Goal: Information Seeking & Learning: Learn about a topic

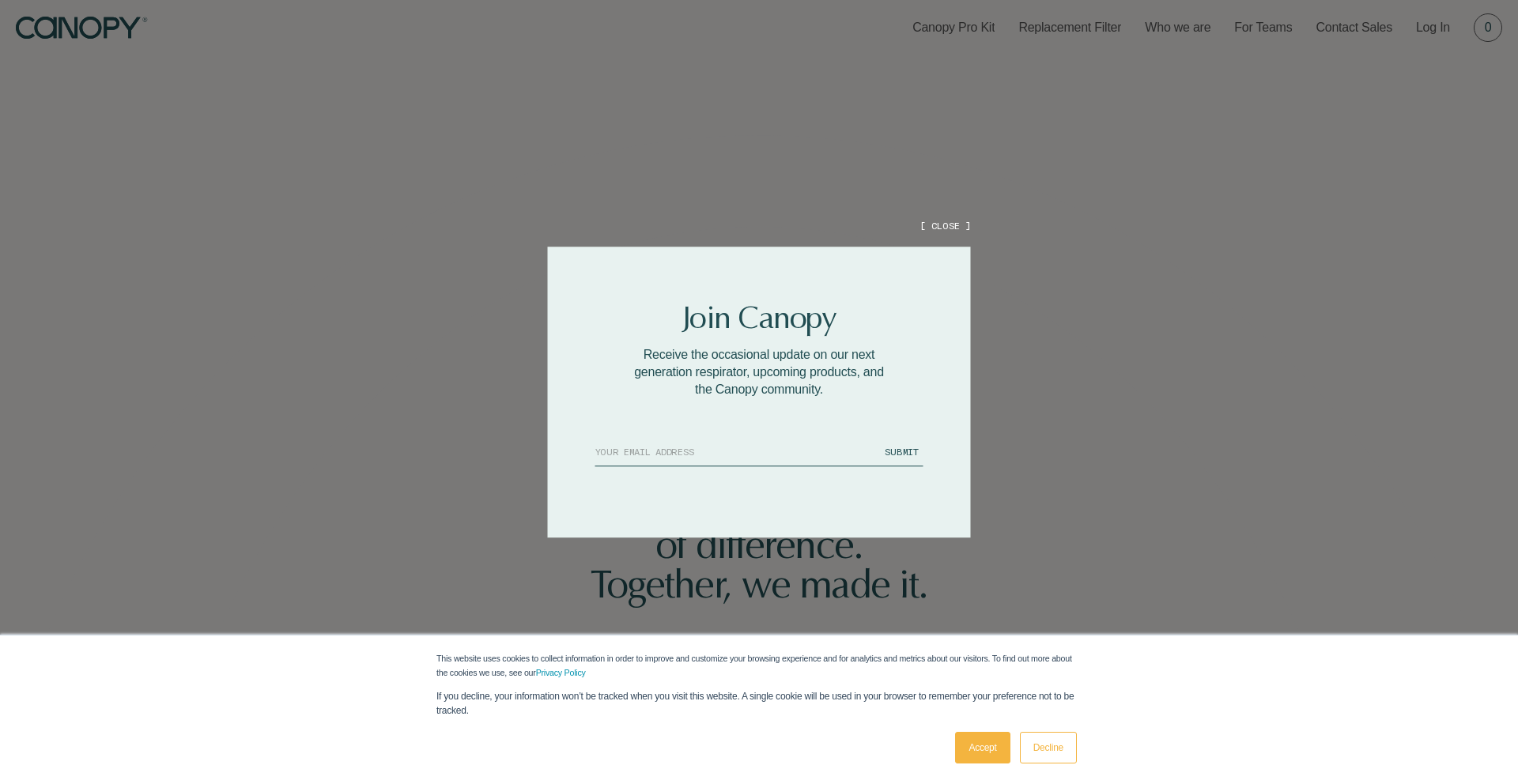
scroll to position [19, 0]
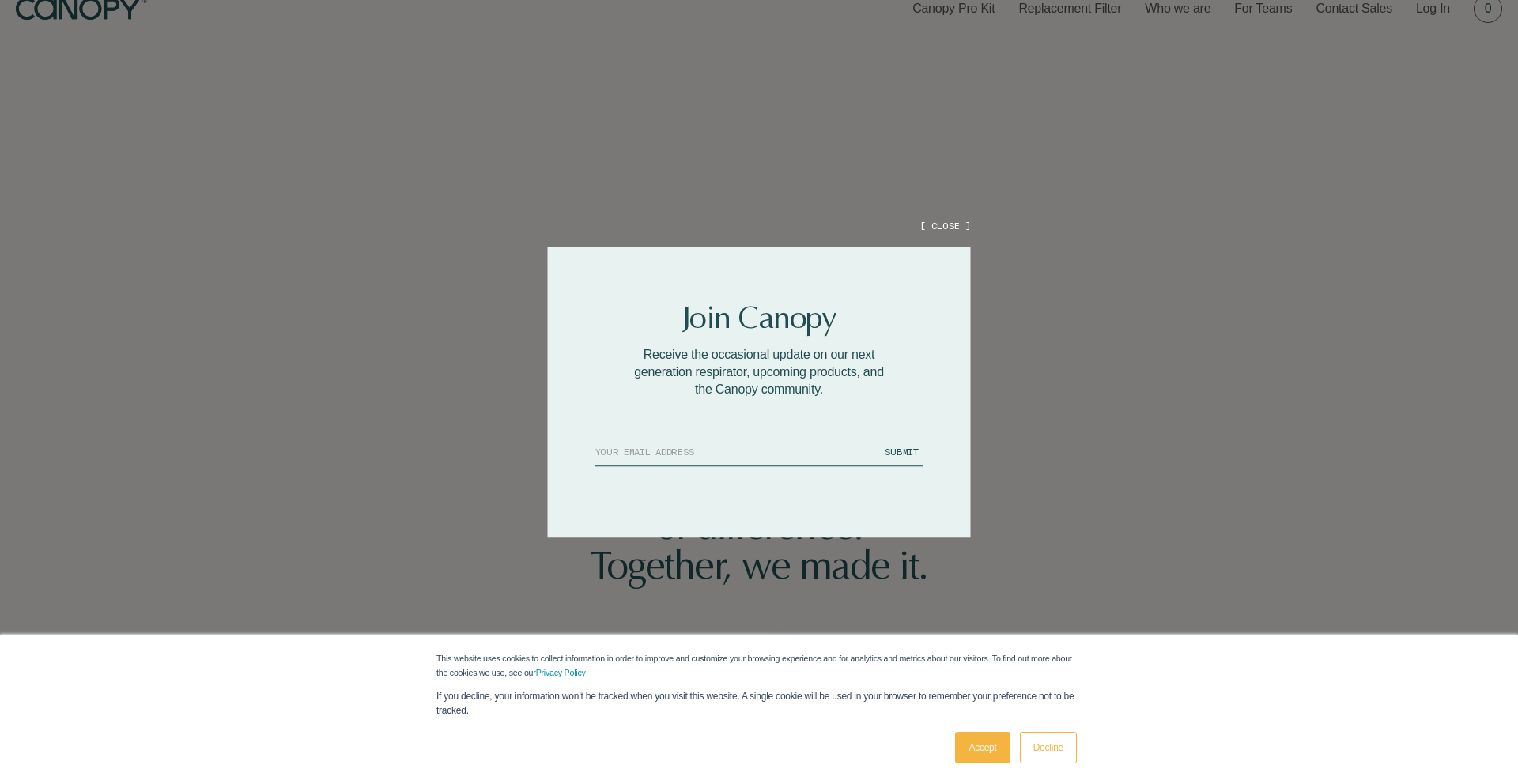
click at [947, 228] on button "[ CLOSE ]" at bounding box center [944, 226] width 51 height 14
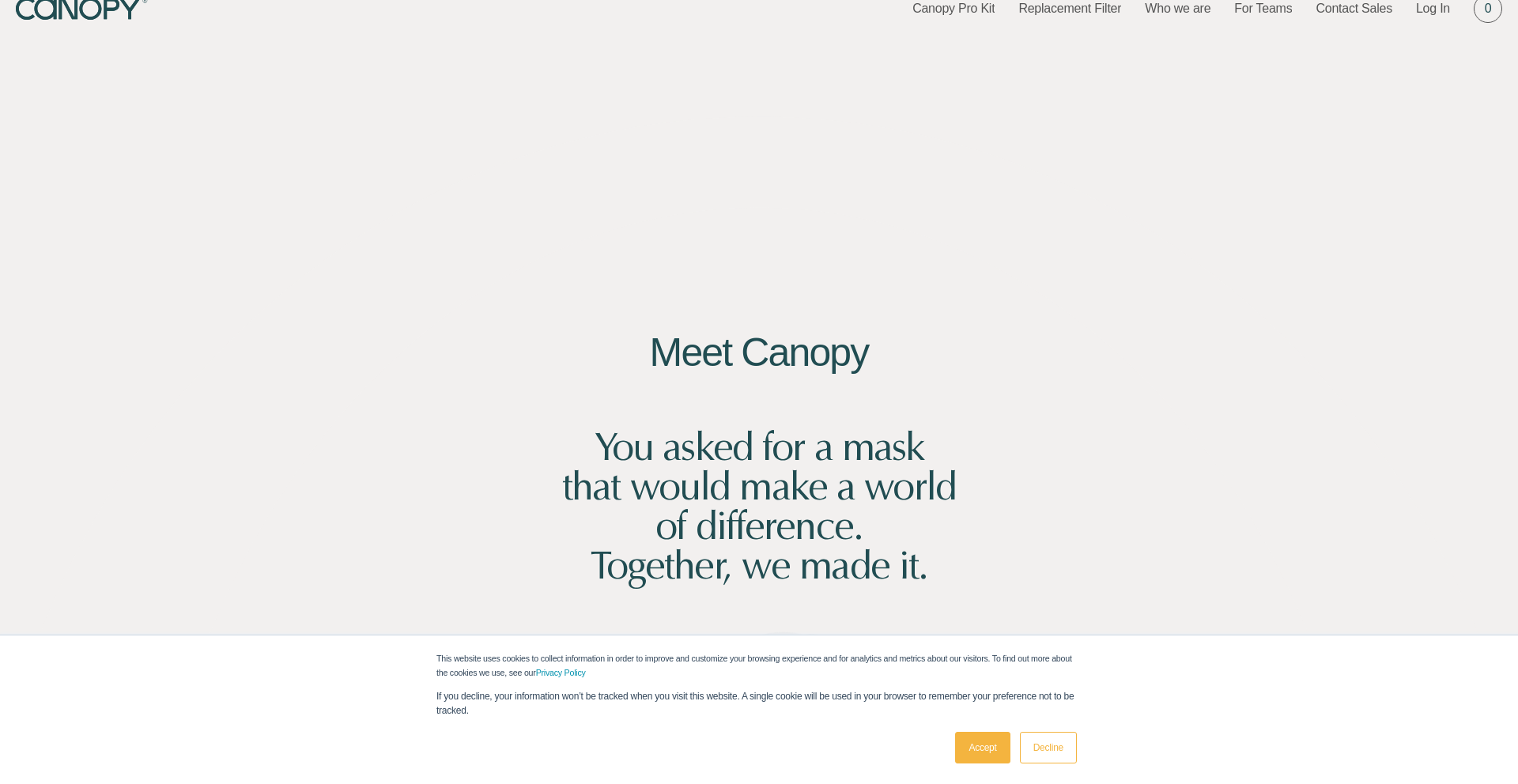
click at [968, 750] on link "Accept" at bounding box center [982, 747] width 54 height 32
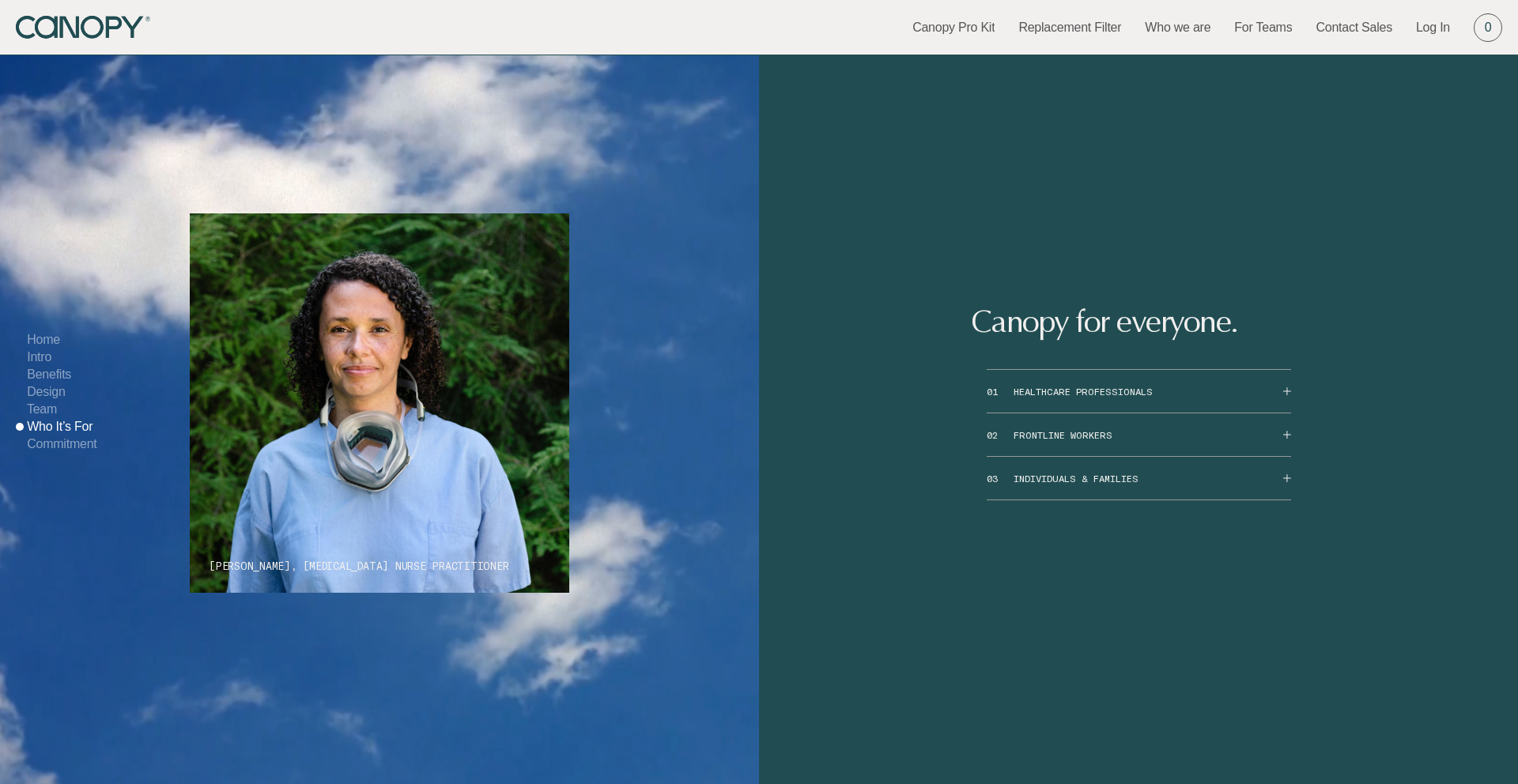
scroll to position [8604, 0]
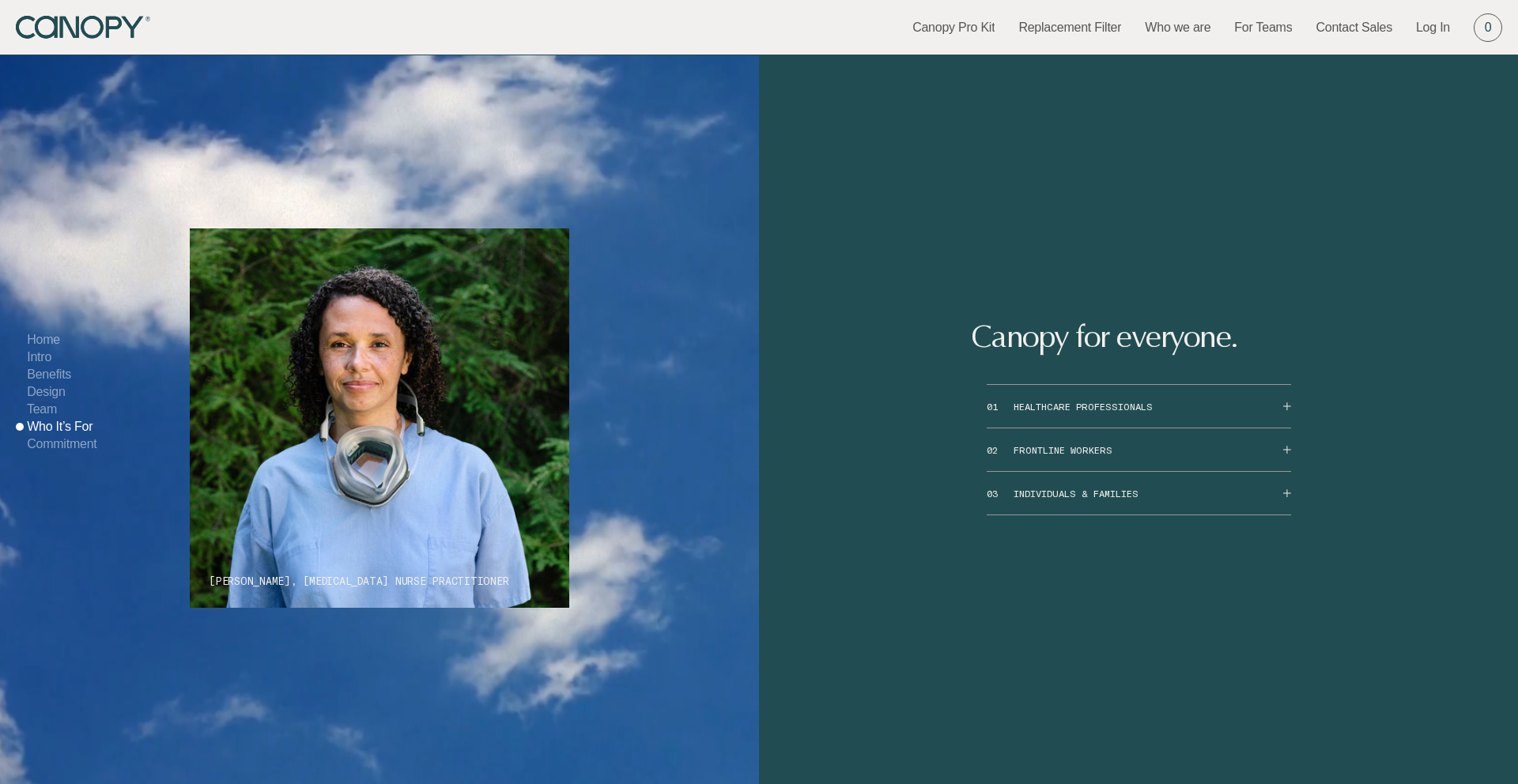
click at [1065, 426] on button "01 HEALTHCARE PROFESSIONALS" at bounding box center [1139, 407] width 304 height 43
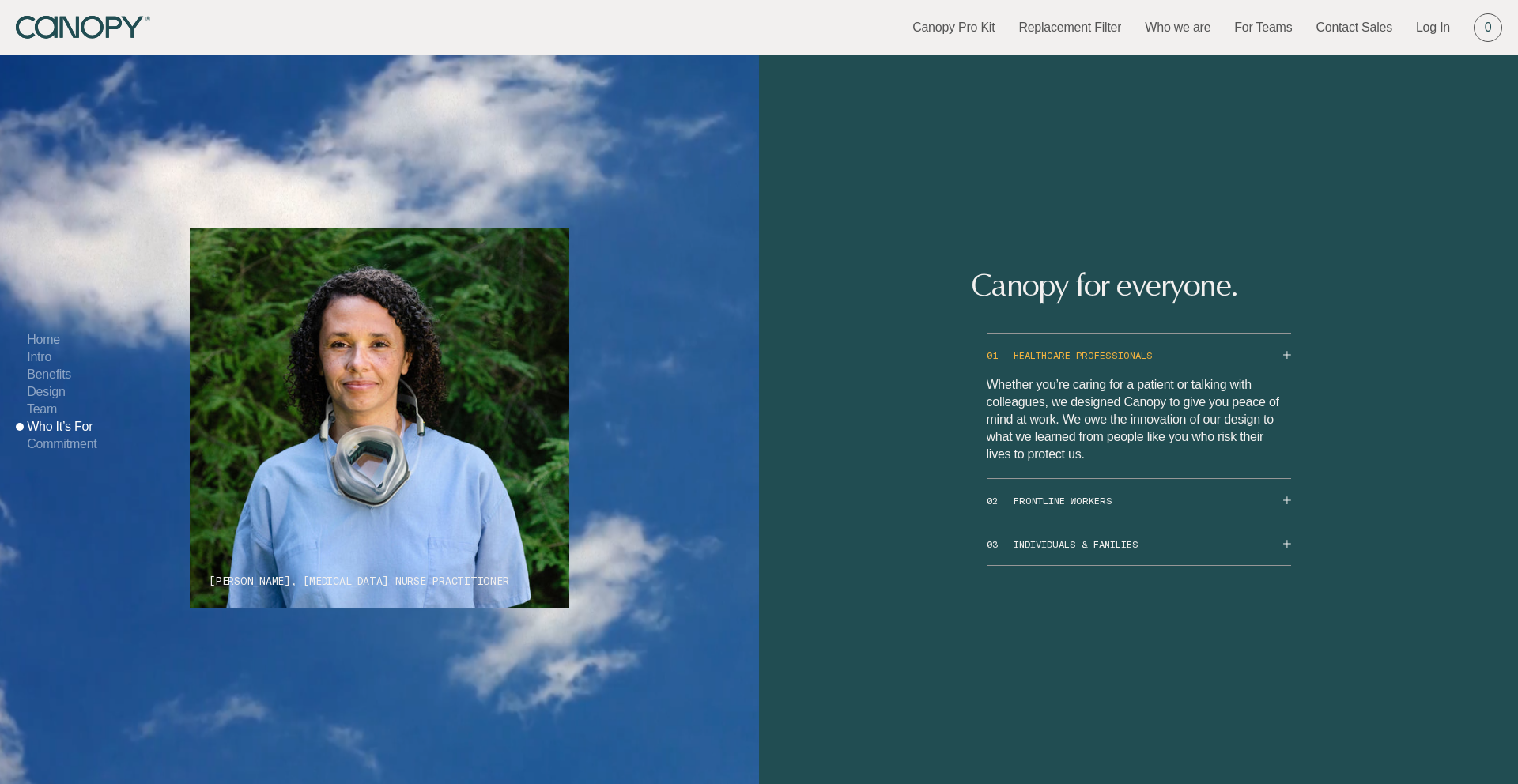
click at [1073, 358] on button "01 HEALTHCARE PROFESSIONALS" at bounding box center [1139, 355] width 304 height 43
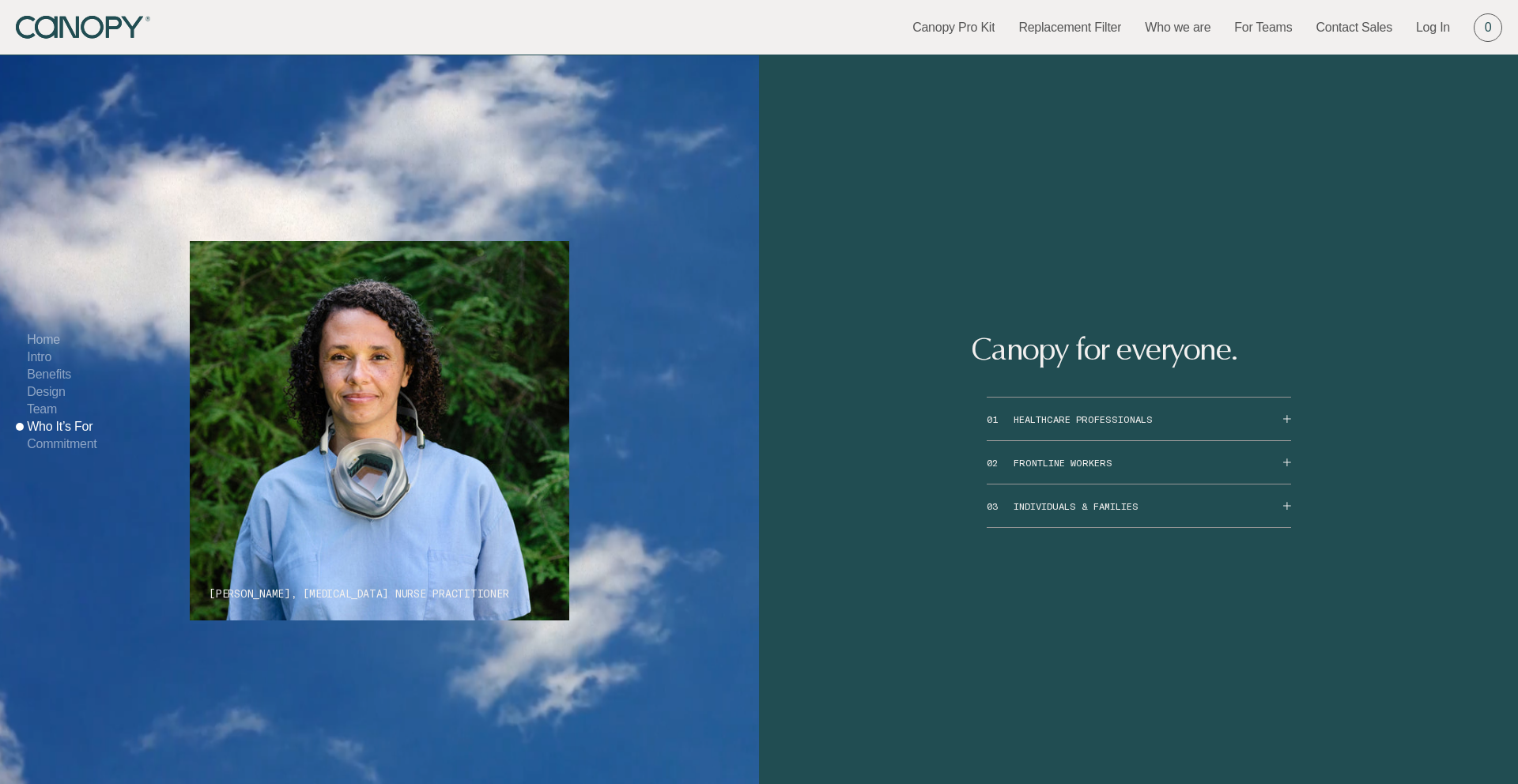
scroll to position [8592, 0]
click at [1073, 431] on button "01 HEALTHCARE PROFESSIONALS" at bounding box center [1139, 418] width 304 height 43
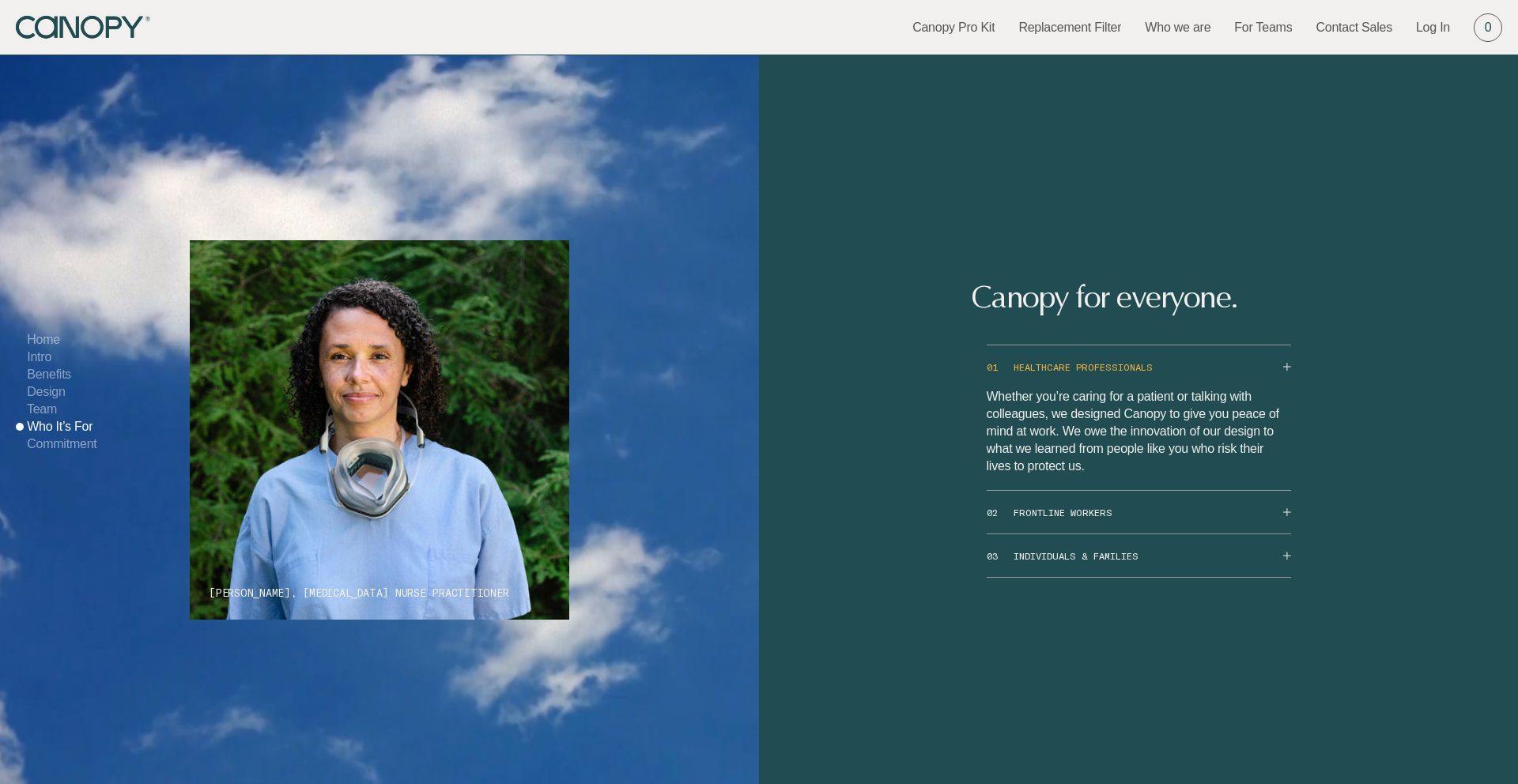
click at [1080, 383] on button "01 HEALTHCARE PROFESSIONALS" at bounding box center [1139, 367] width 304 height 43
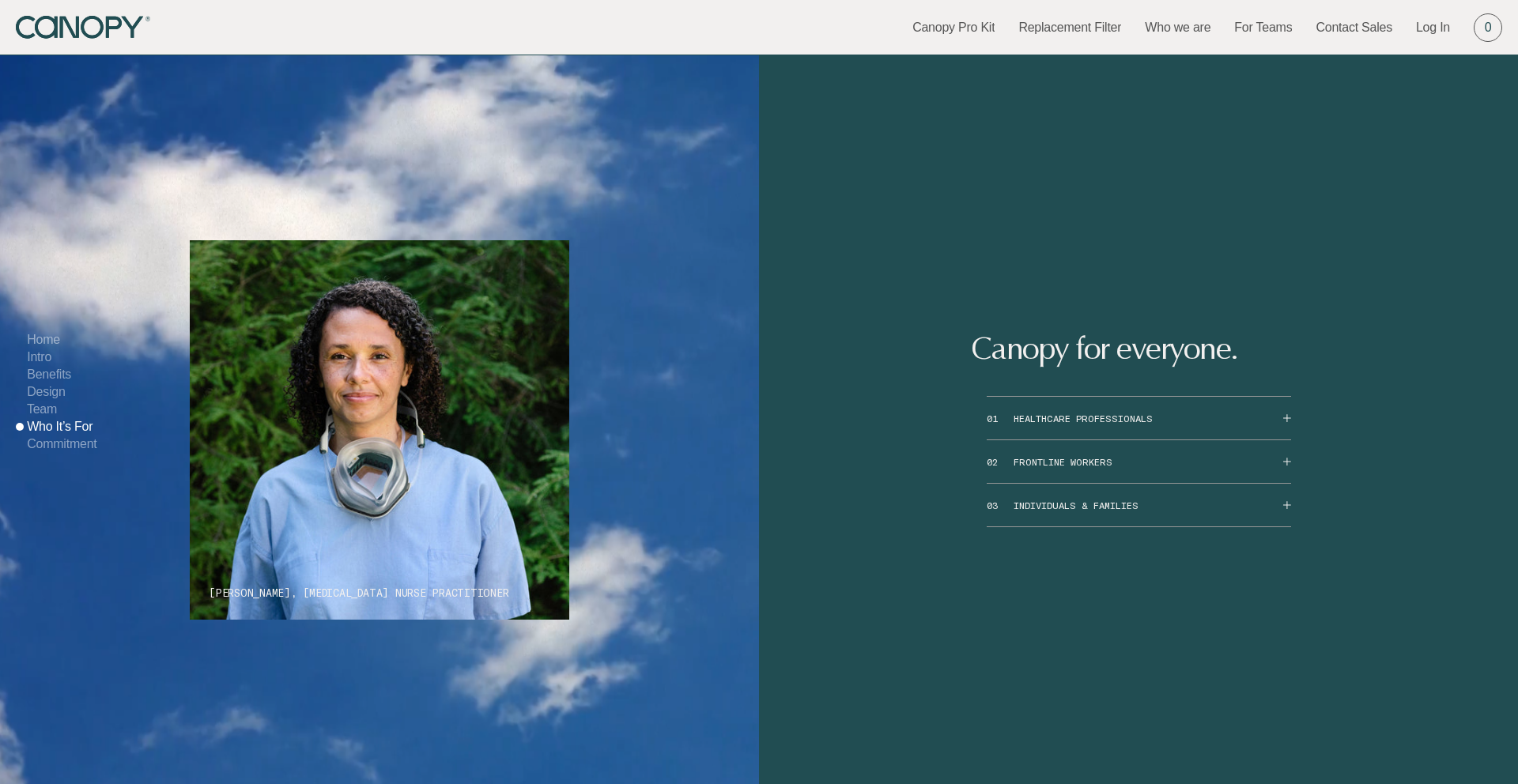
click at [1075, 479] on button "02 FRONTLINE WORKERS" at bounding box center [1139, 462] width 304 height 43
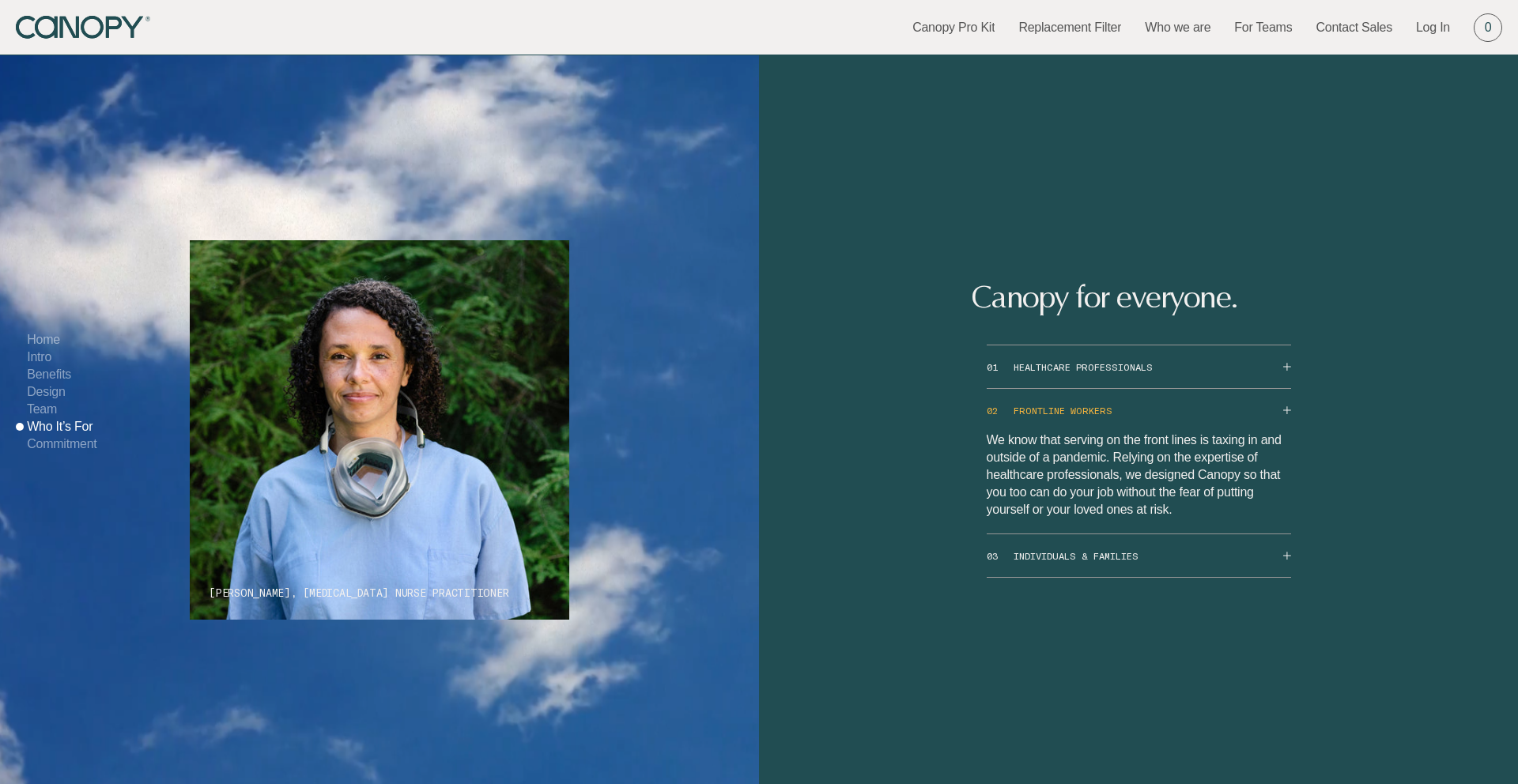
click at [1076, 432] on button "02 FRONTLINE WORKERS" at bounding box center [1139, 410] width 304 height 43
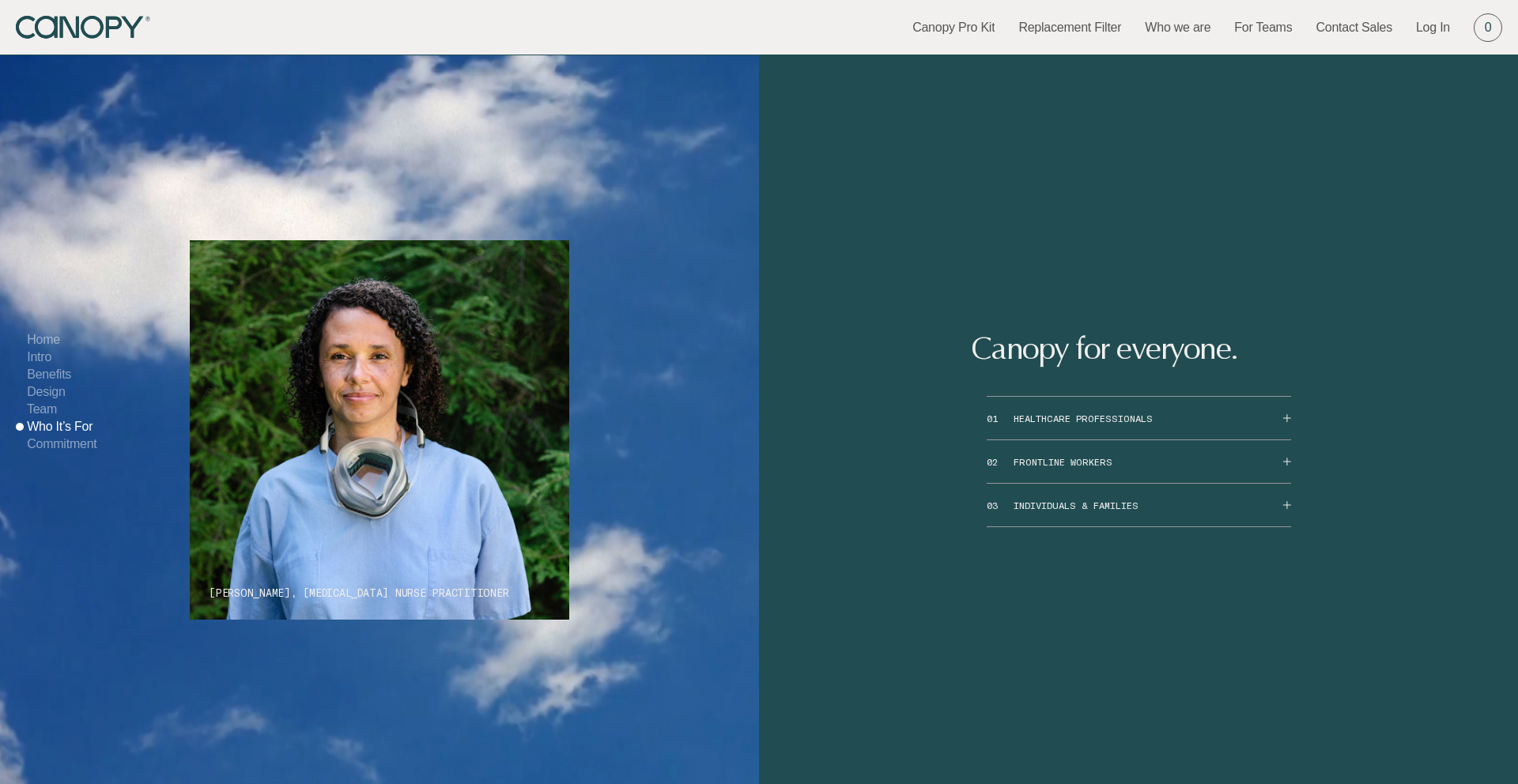
click at [1073, 523] on button "03 INDIVIDUALS & FAMILIES" at bounding box center [1139, 505] width 304 height 43
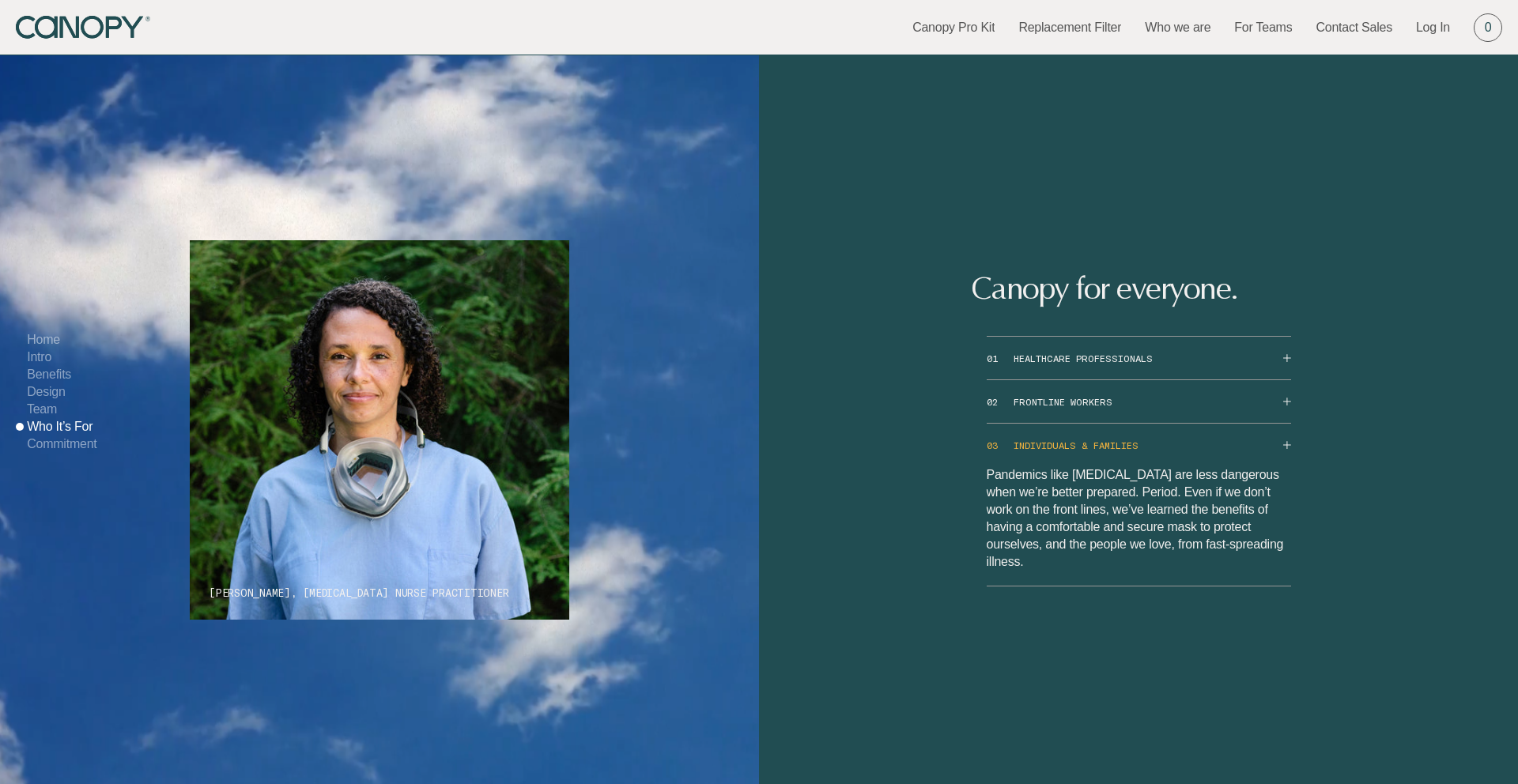
click at [1085, 466] on button "03 INDIVIDUALS & FAMILIES" at bounding box center [1139, 445] width 304 height 43
